Goal: Transaction & Acquisition: Purchase product/service

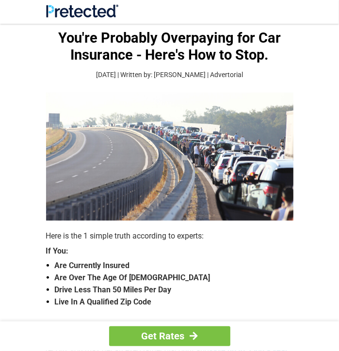
click at [65, 277] on strong "Are Over The Age Of [DEMOGRAPHIC_DATA]" at bounding box center [174, 278] width 239 height 12
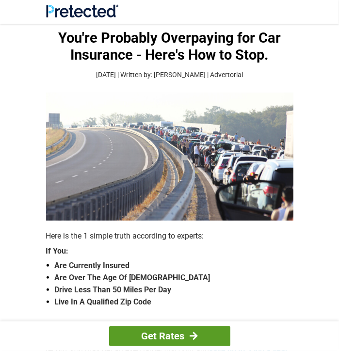
click at [147, 339] on link "Get Rates" at bounding box center [169, 336] width 121 height 20
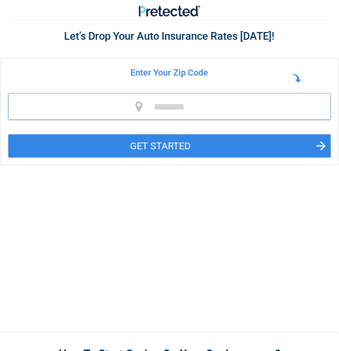
click at [113, 102] on input "tel" at bounding box center [169, 106] width 322 height 27
type input "*****"
